Goal: Task Accomplishment & Management: Manage account settings

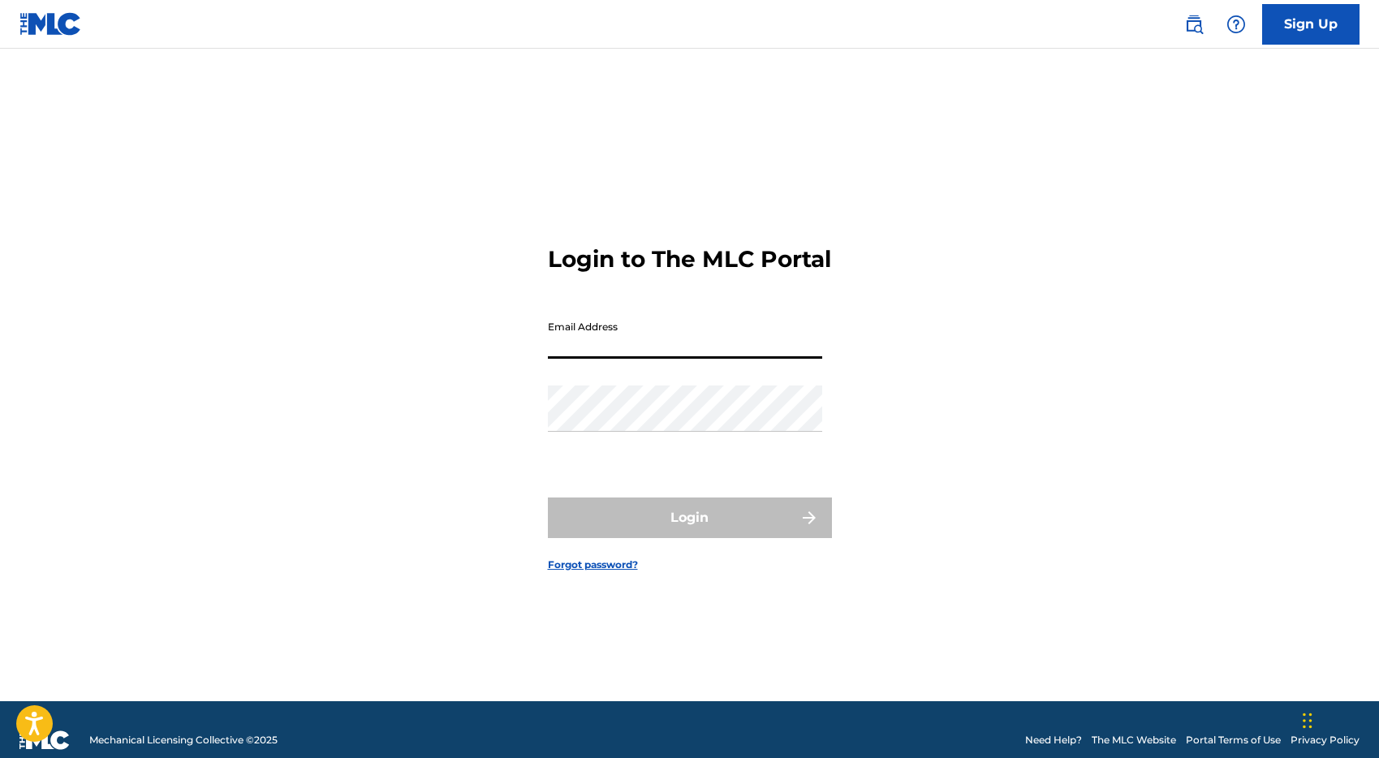
click at [573, 359] on input "Email Address" at bounding box center [685, 336] width 274 height 46
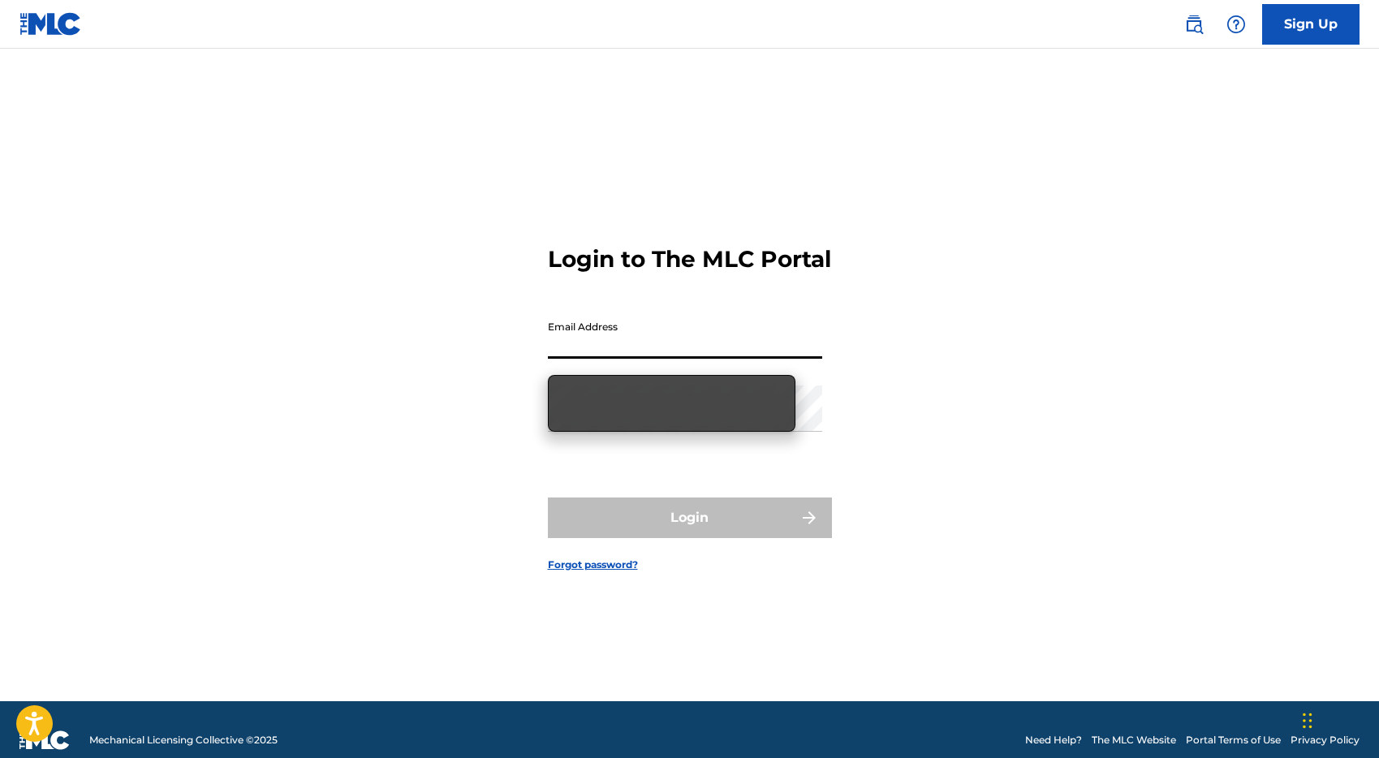
type input "[PERSON_NAME][EMAIL_ADDRESS][DOMAIN_NAME]"
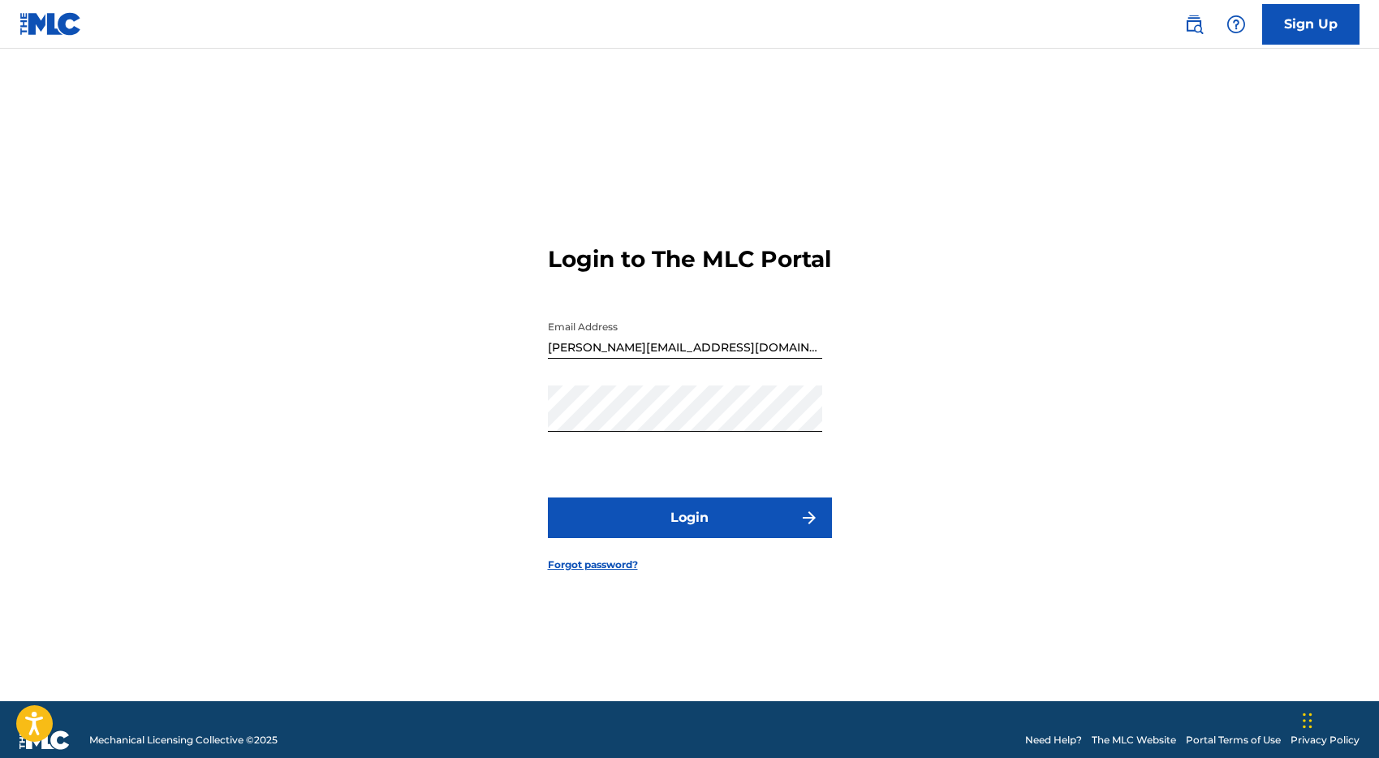
click at [721, 538] on button "Login" at bounding box center [690, 518] width 284 height 41
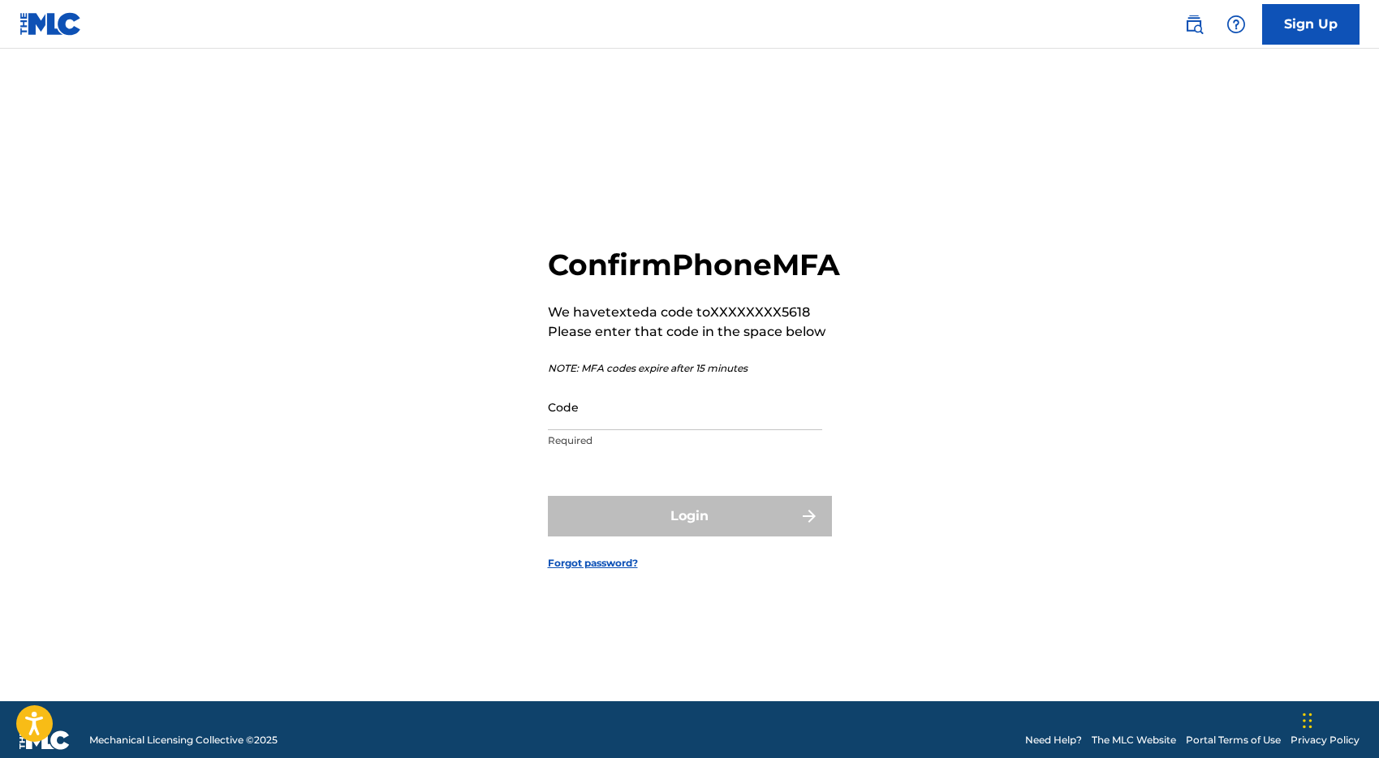
click at [636, 430] on input "Code" at bounding box center [685, 407] width 274 height 46
click at [626, 429] on input "Code" at bounding box center [685, 407] width 274 height 46
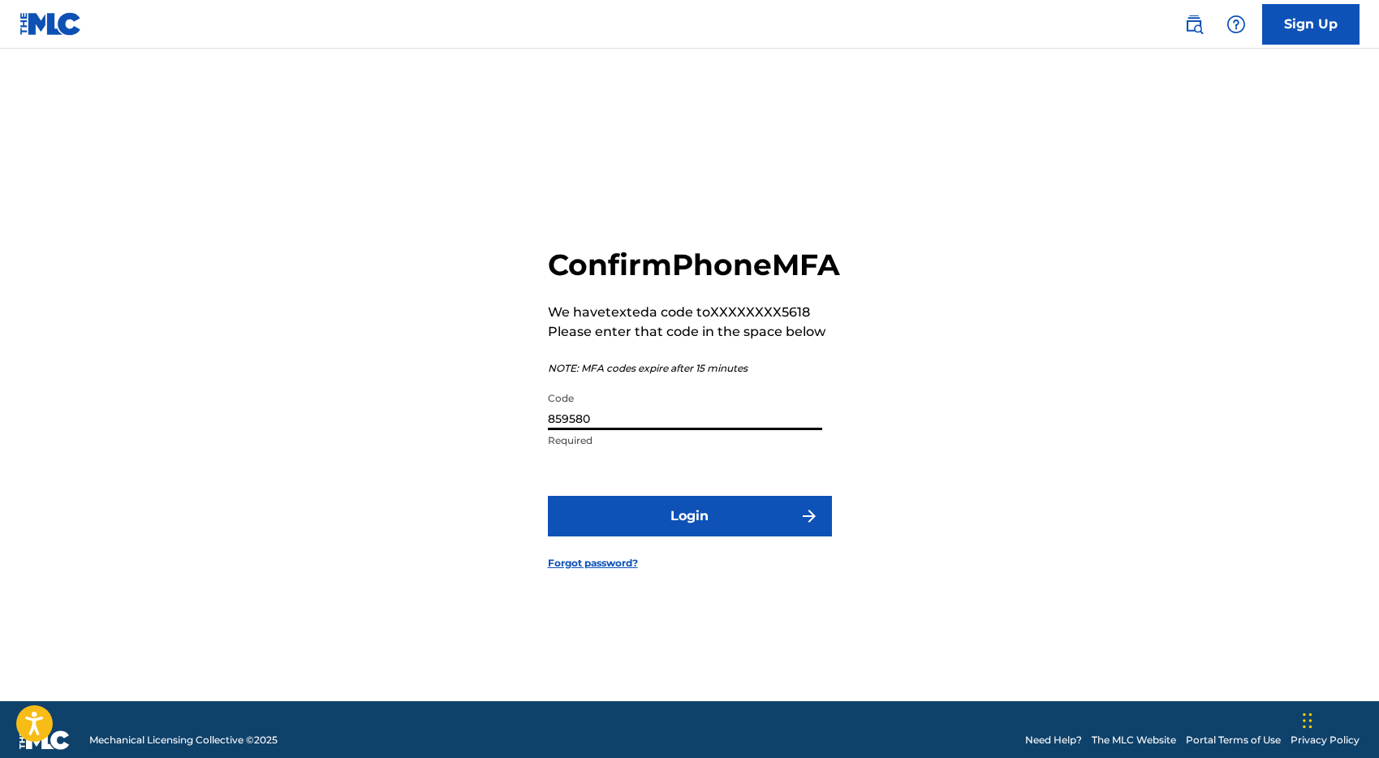
type input "859580"
click at [788, 533] on button "Login" at bounding box center [690, 516] width 284 height 41
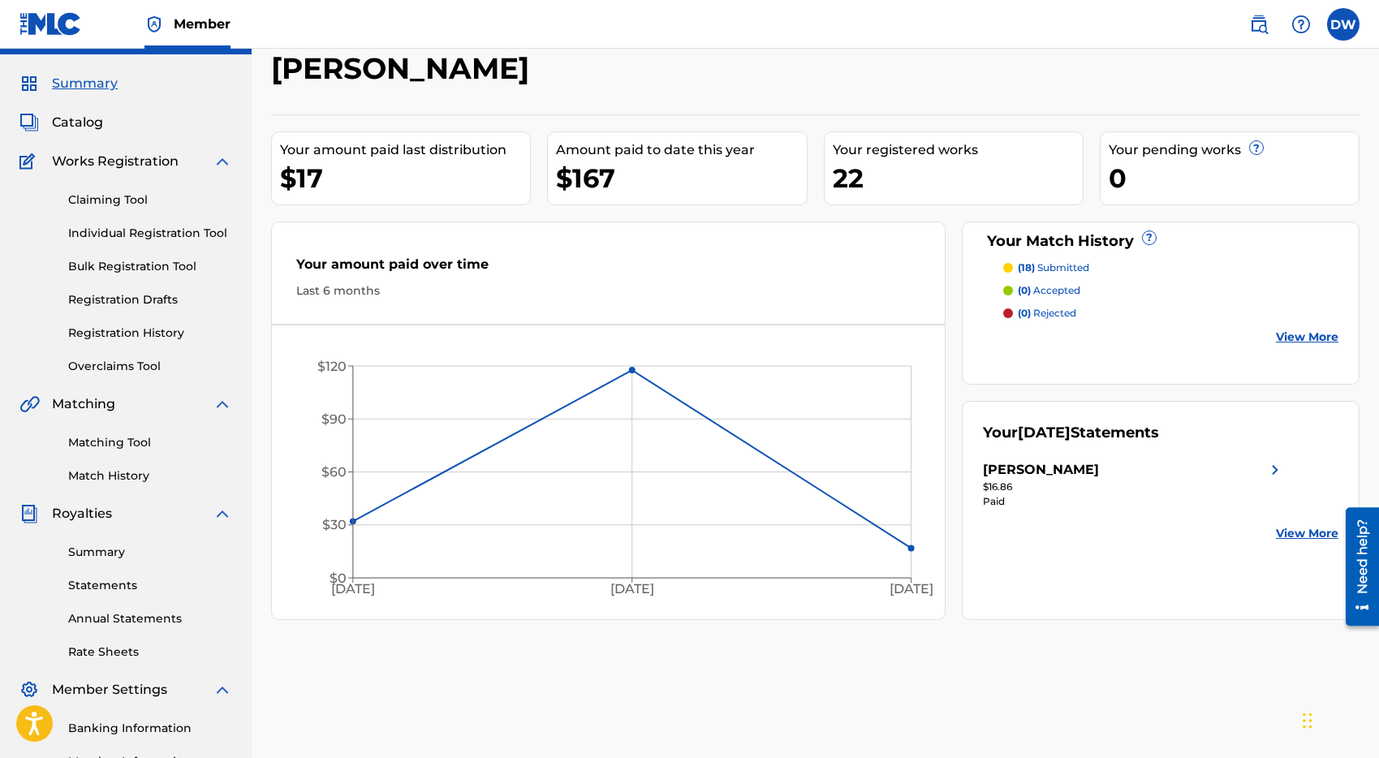
scroll to position [45, 0]
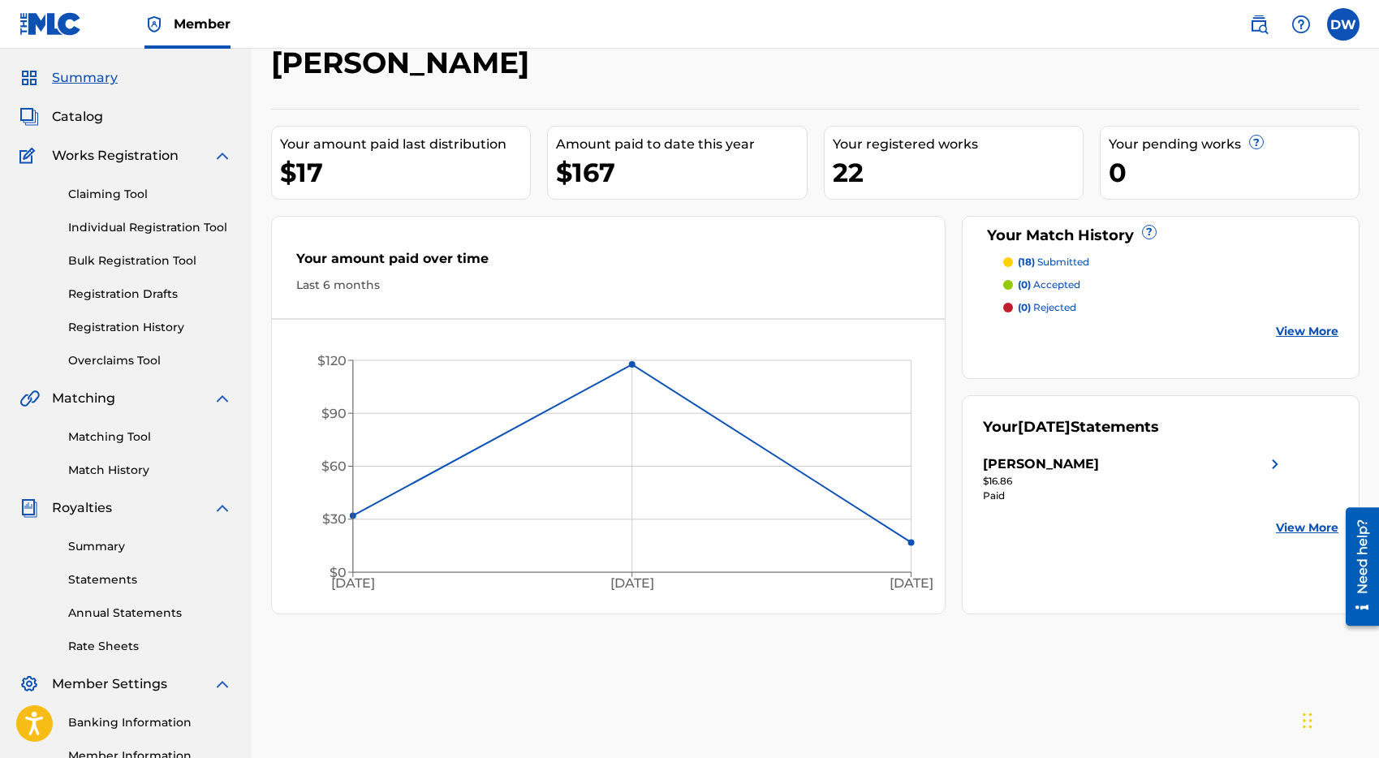
click at [1120, 471] on div "[PERSON_NAME]" at bounding box center [1134, 464] width 303 height 19
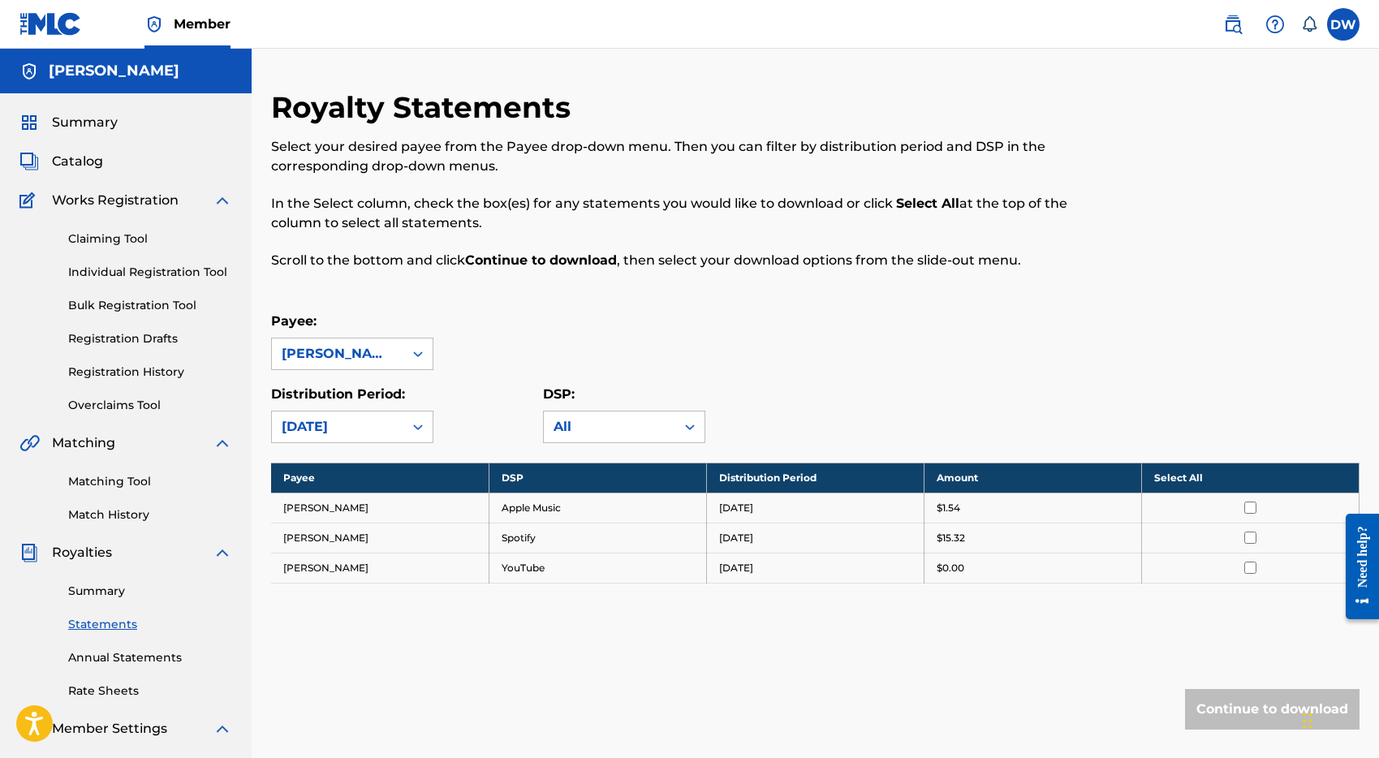
click at [93, 166] on span "Catalog" at bounding box center [77, 161] width 51 height 19
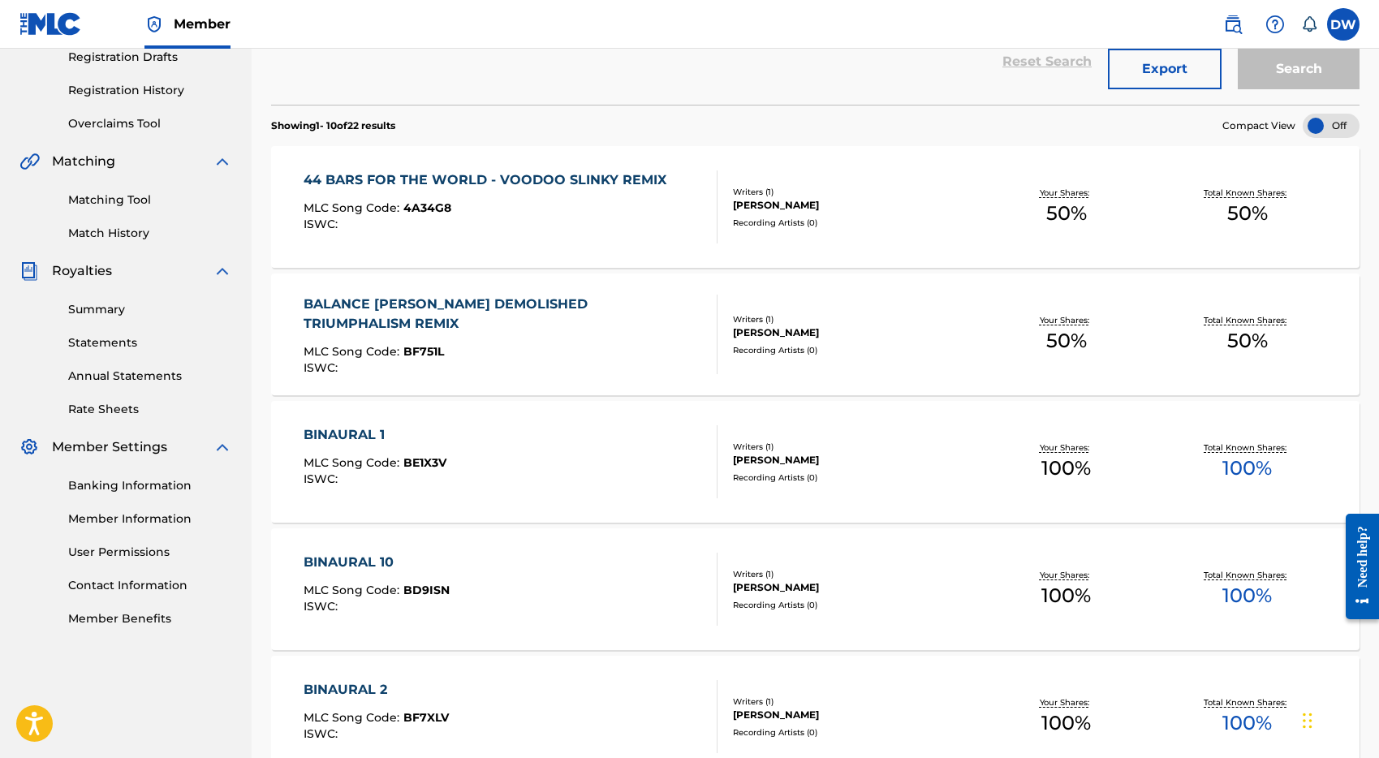
scroll to position [283, 0]
click at [1208, 222] on div "Total Known Shares: 50 %" at bounding box center [1247, 207] width 181 height 50
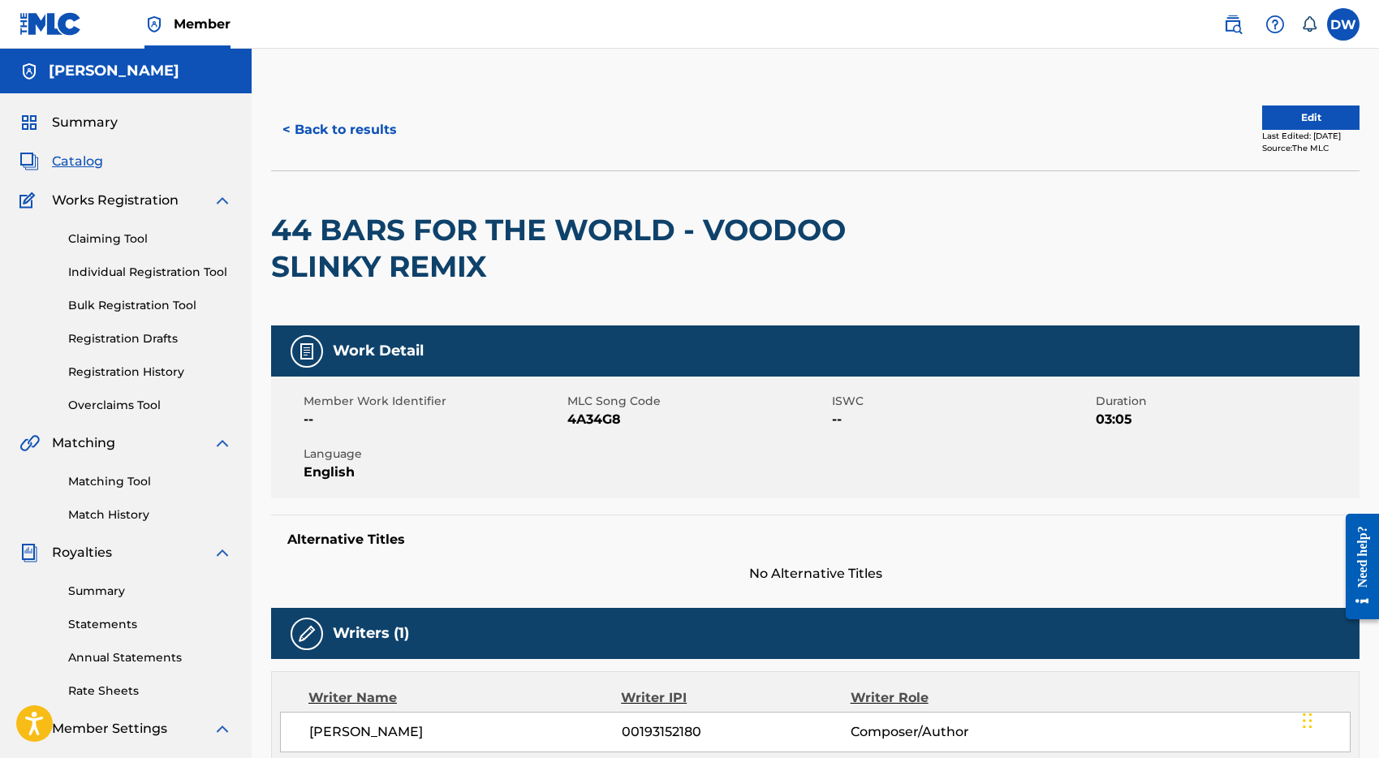
click at [287, 125] on button "< Back to results" at bounding box center [339, 130] width 137 height 41
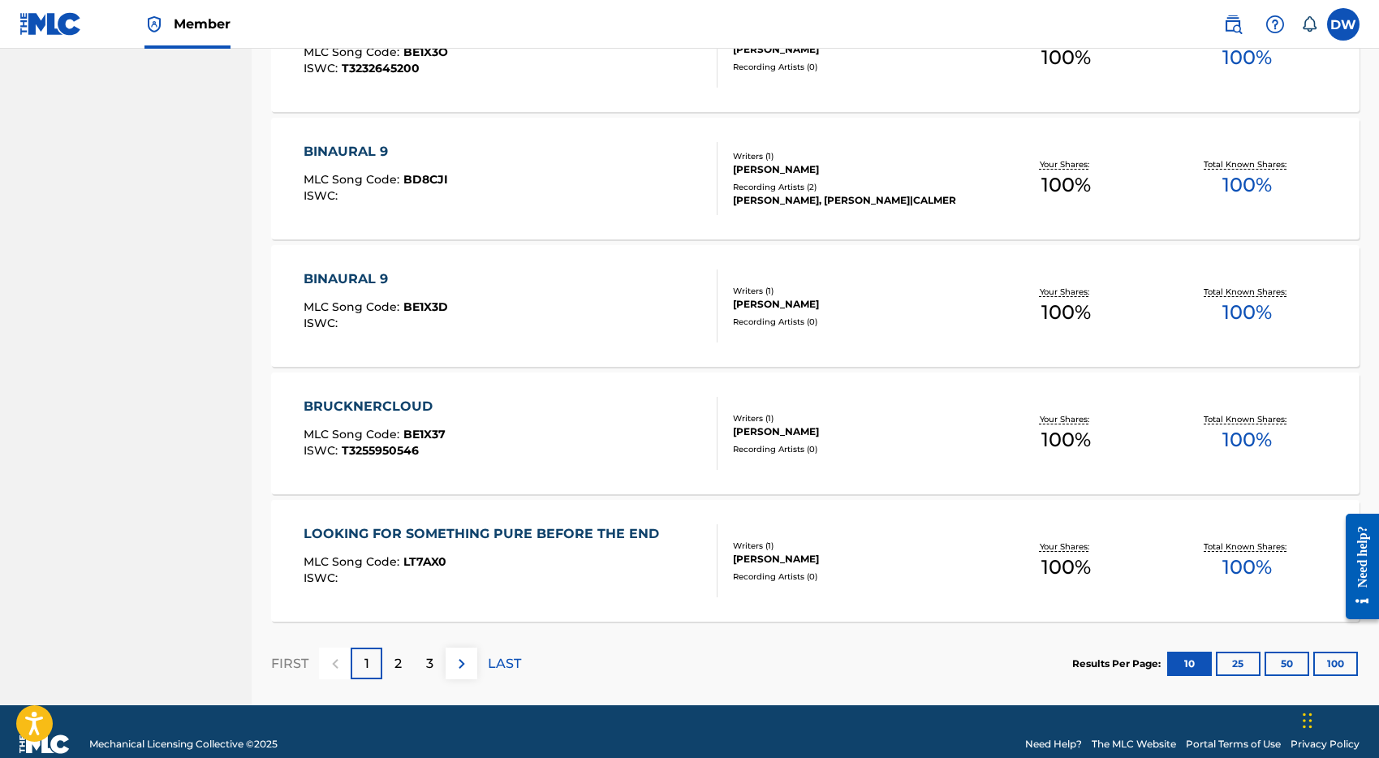
scroll to position [1100, 0]
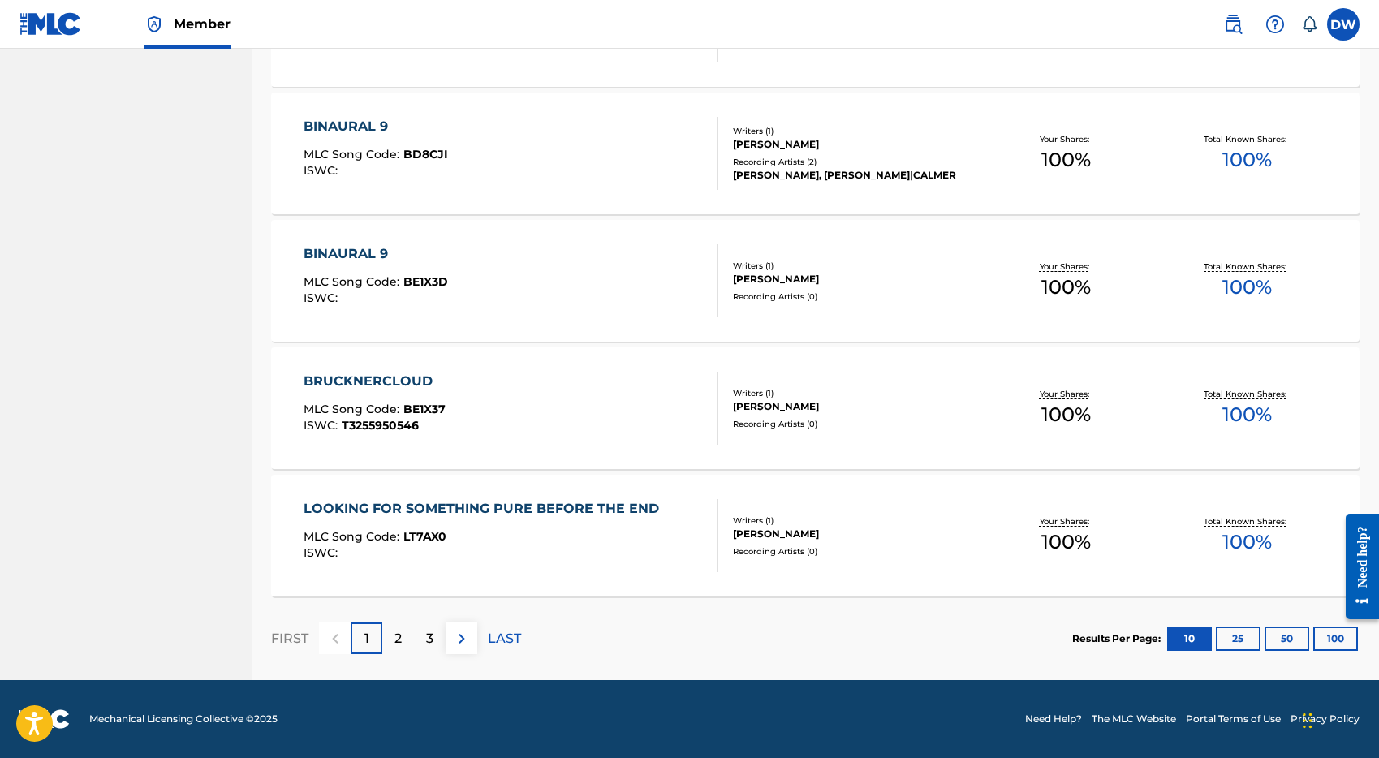
click at [408, 636] on div "2" at bounding box center [398, 639] width 32 height 32
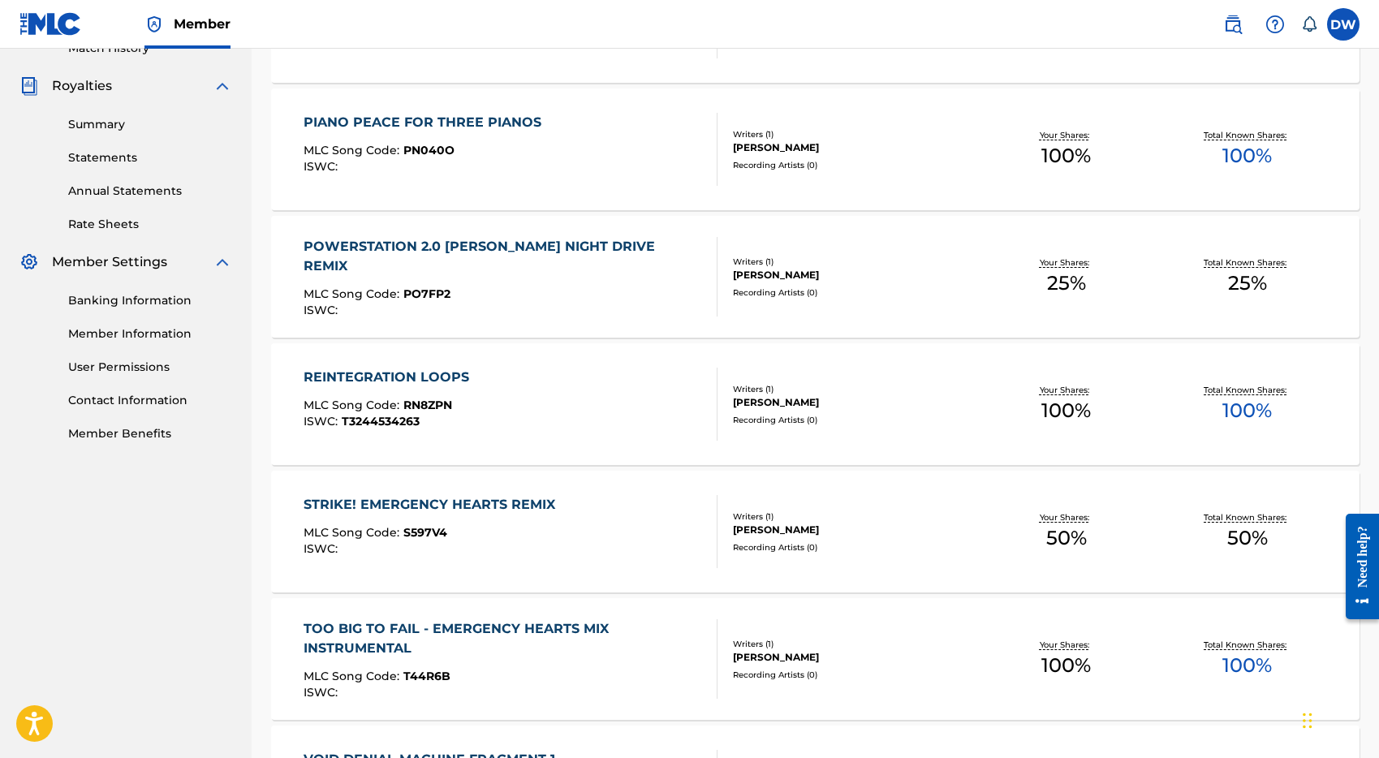
scroll to position [494, 0]
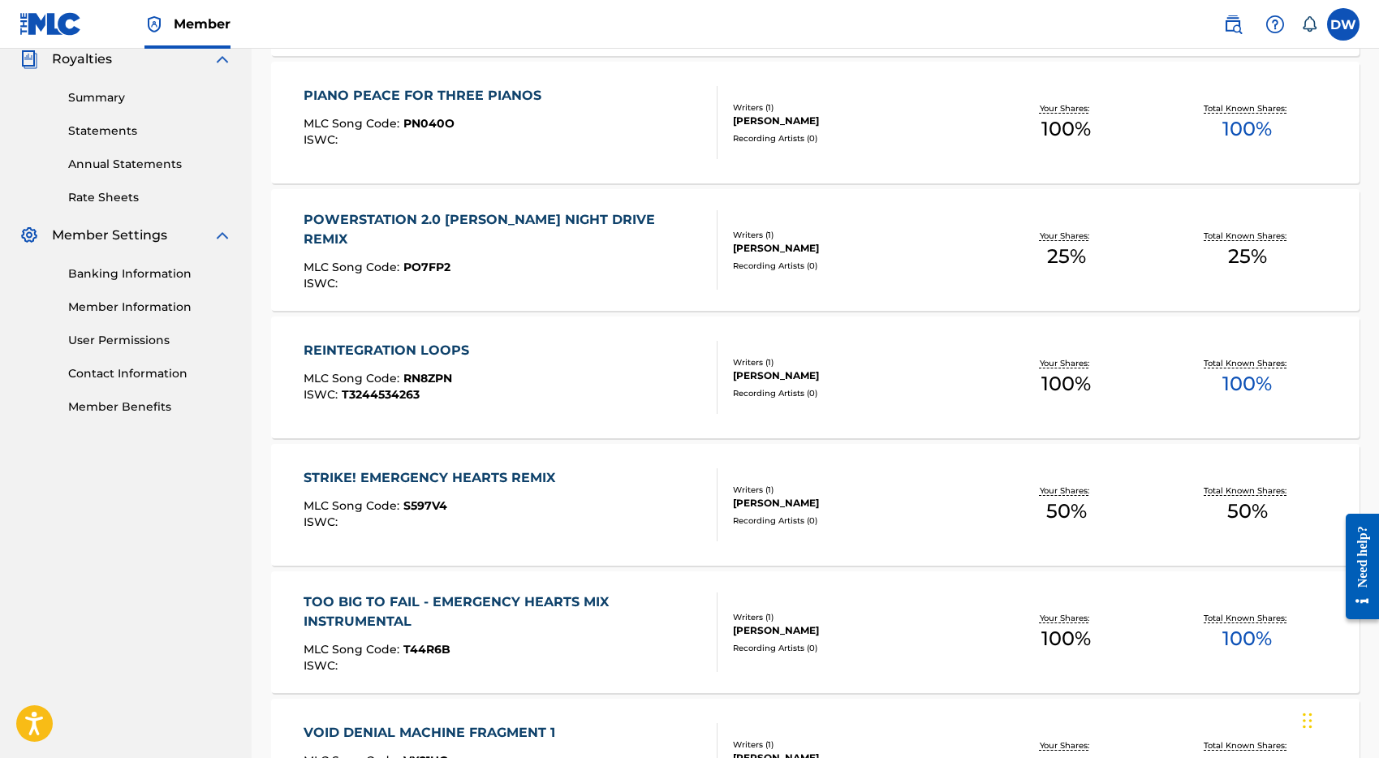
click at [679, 489] on div "STRIKE! EMERGENCY HEARTS REMIX MLC Song Code : S597V4 ISWC :" at bounding box center [511, 504] width 414 height 73
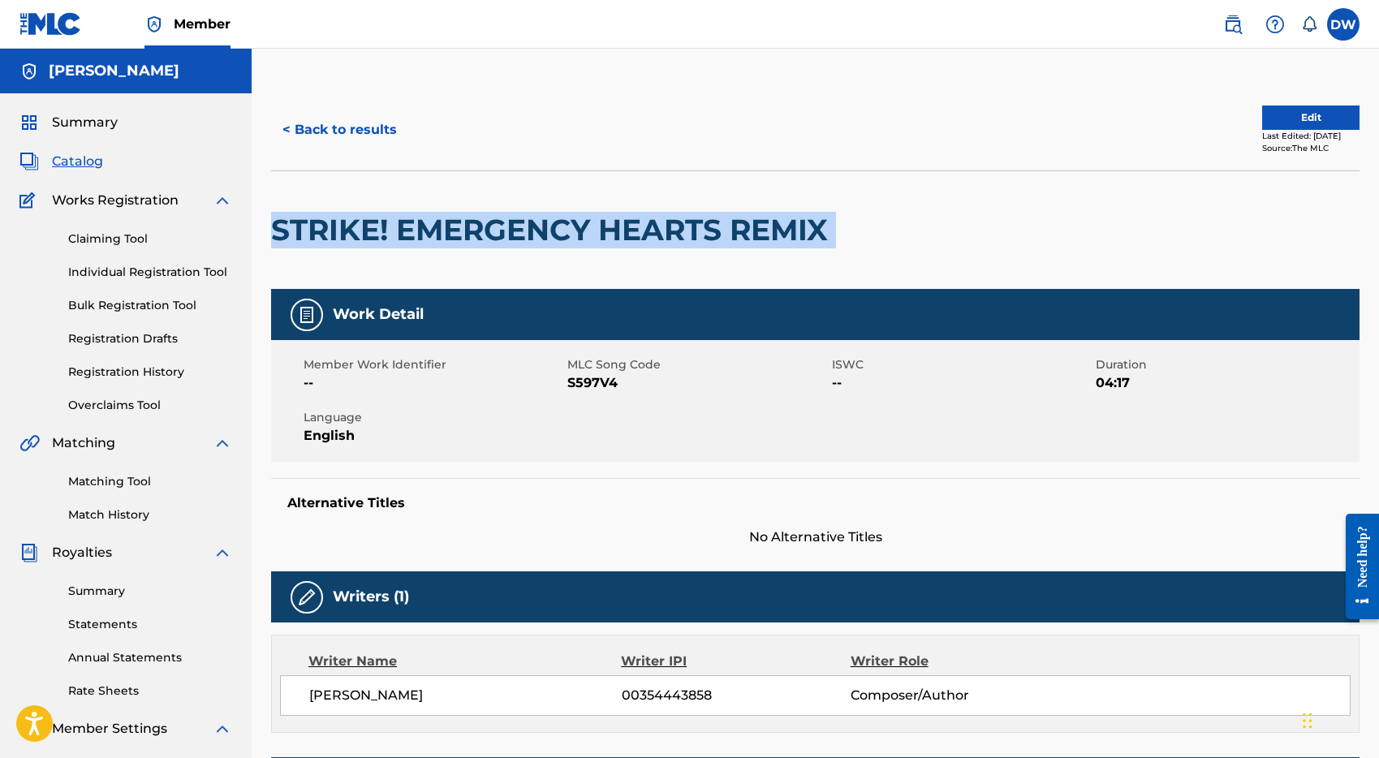
drag, startPoint x: 844, startPoint y: 231, endPoint x: 282, endPoint y: 244, distance: 562.7
click at [281, 244] on div "STRIKE! EMERGENCY HEARTS REMIX" at bounding box center [815, 229] width 1089 height 119
click at [144, 511] on link "Match History" at bounding box center [150, 515] width 164 height 17
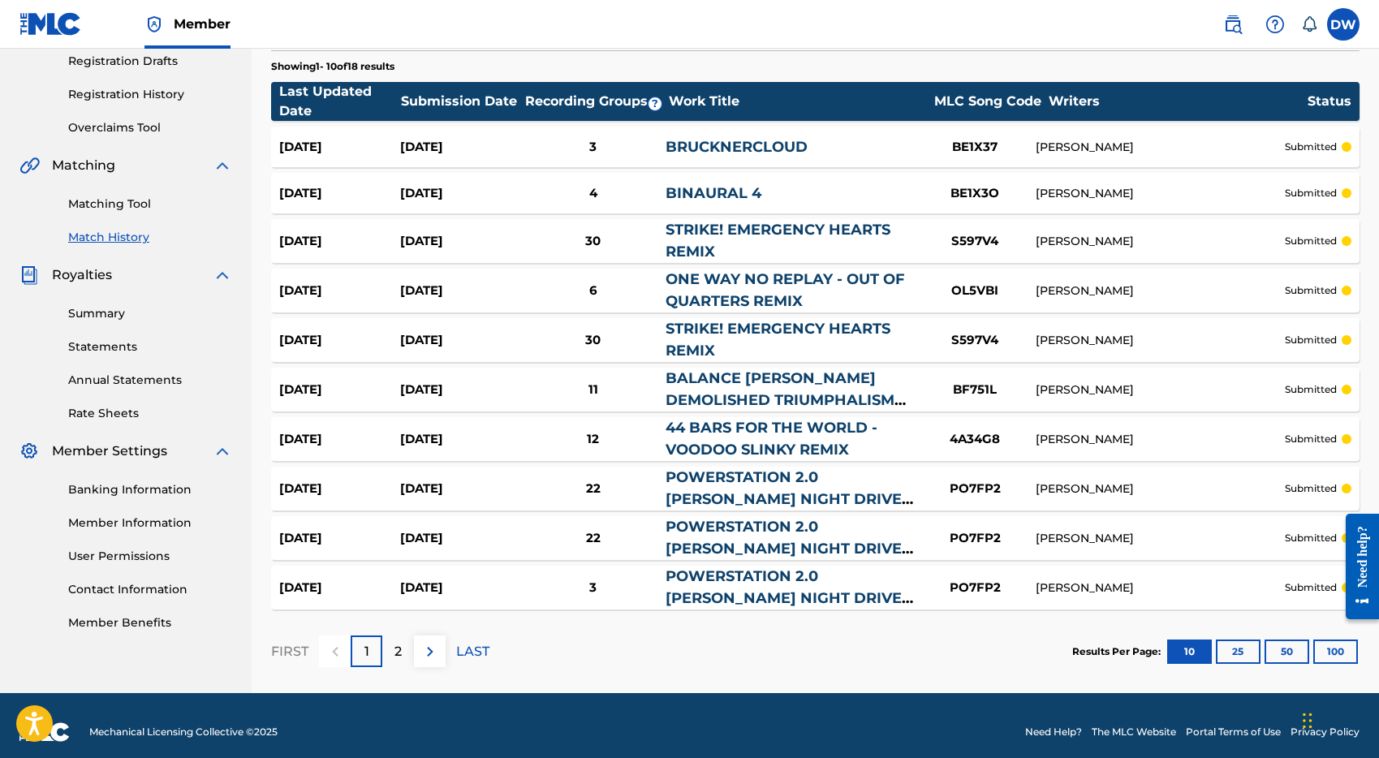
scroll to position [291, 0]
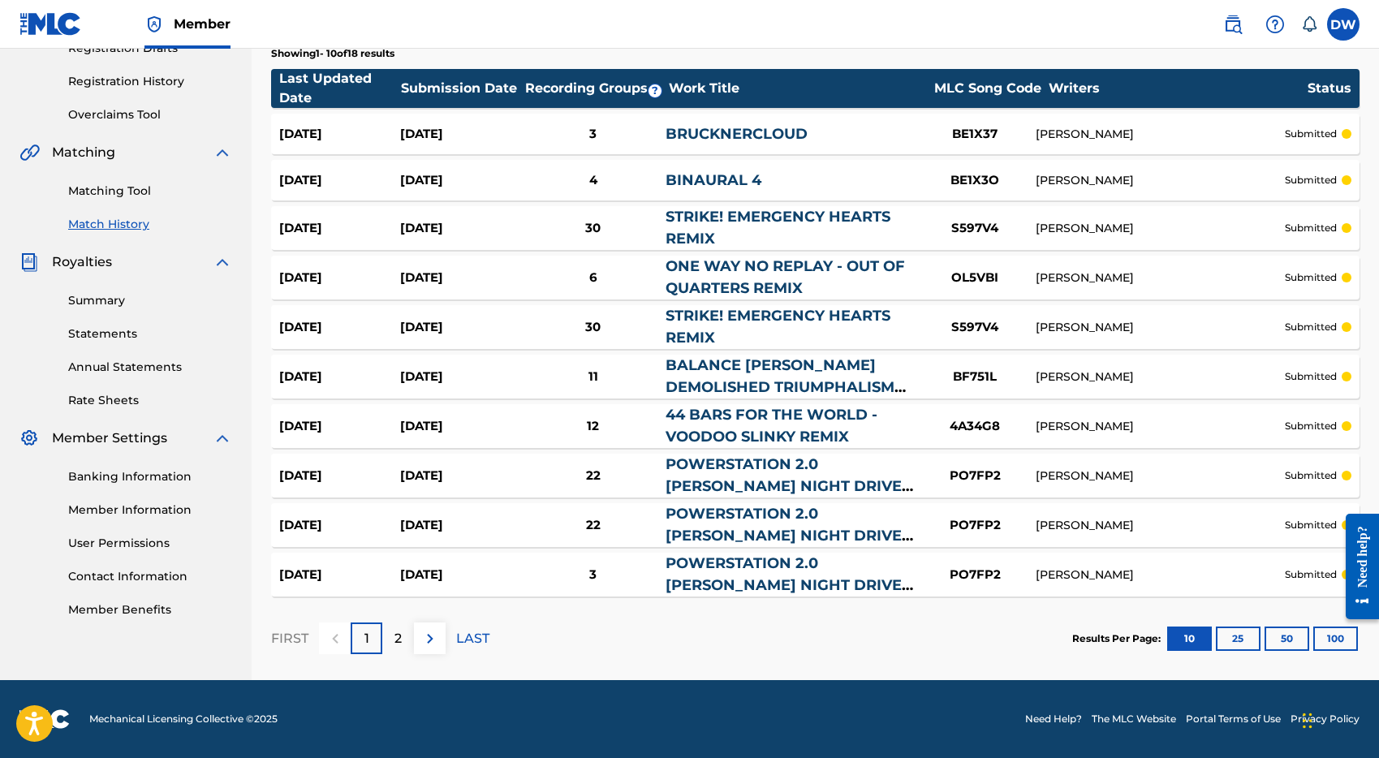
click at [399, 634] on p "2" at bounding box center [398, 638] width 7 height 19
click at [359, 642] on div "1" at bounding box center [367, 639] width 32 height 32
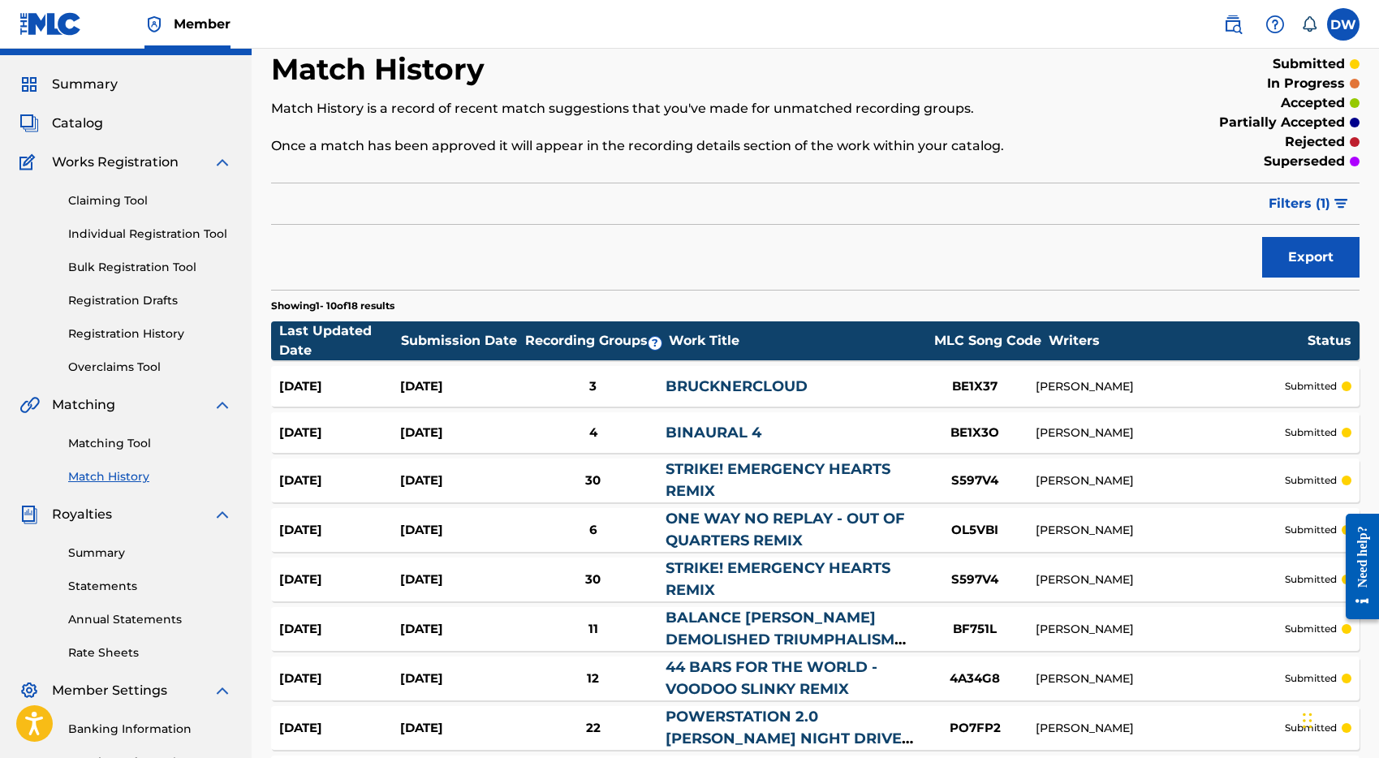
scroll to position [0, 0]
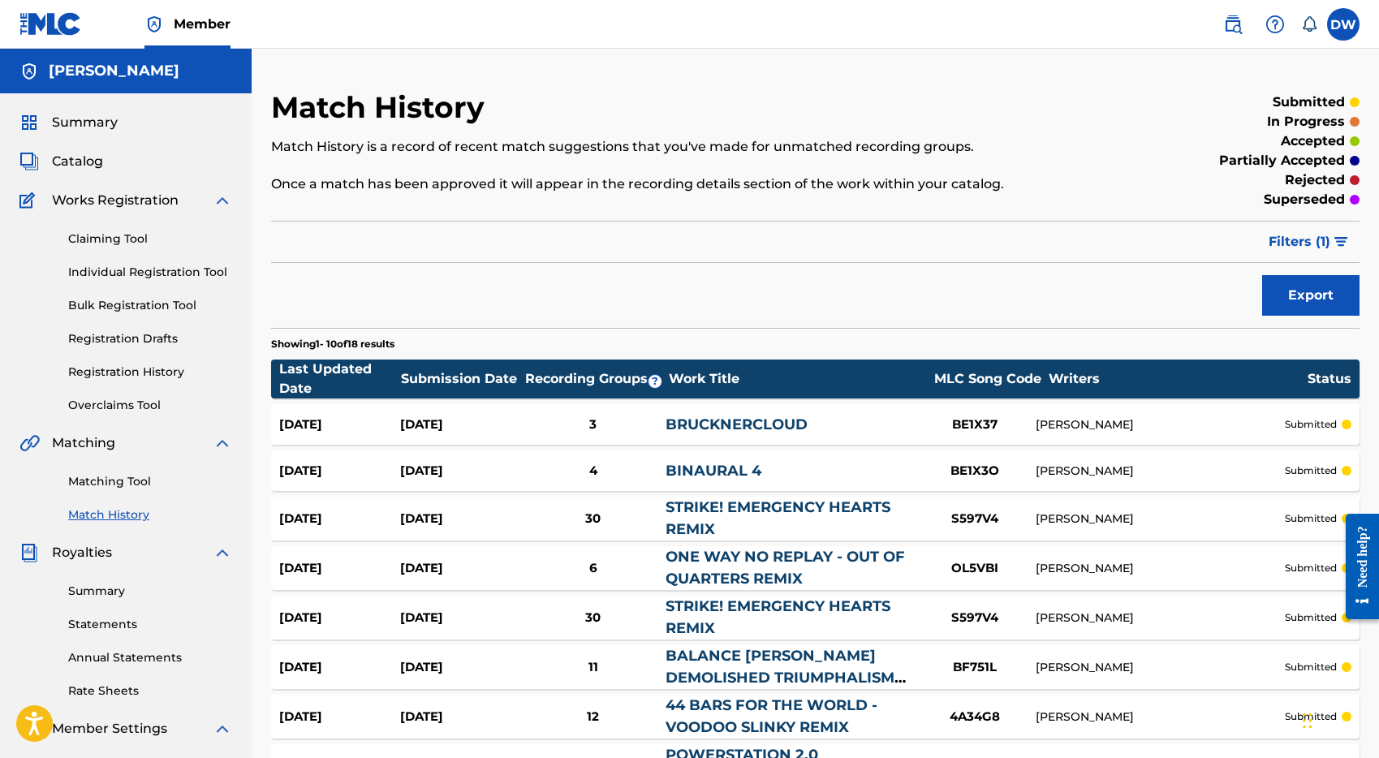
click at [908, 37] on nav "Member DW DW David Williams david.amnesia@gmail.com Notification Preferences Pr…" at bounding box center [689, 24] width 1379 height 49
